Goal: Navigation & Orientation: Find specific page/section

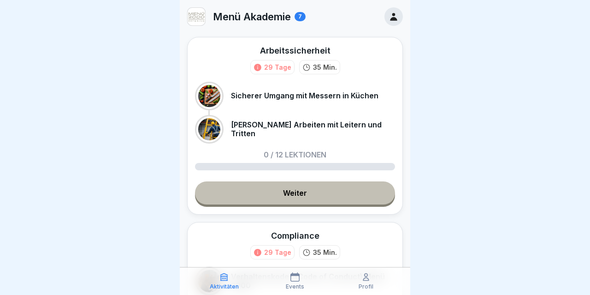
click at [398, 16] on icon at bounding box center [394, 17] width 10 height 10
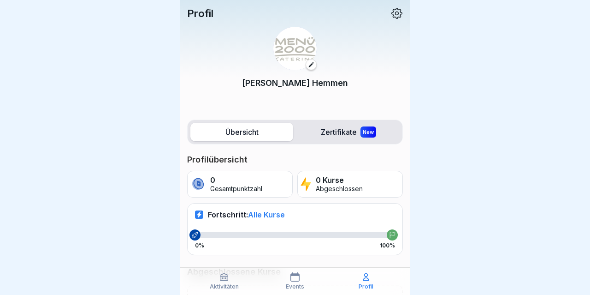
click at [297, 276] on icon at bounding box center [295, 276] width 9 height 9
click at [224, 281] on icon at bounding box center [224, 276] width 9 height 9
